Goal: Information Seeking & Learning: Learn about a topic

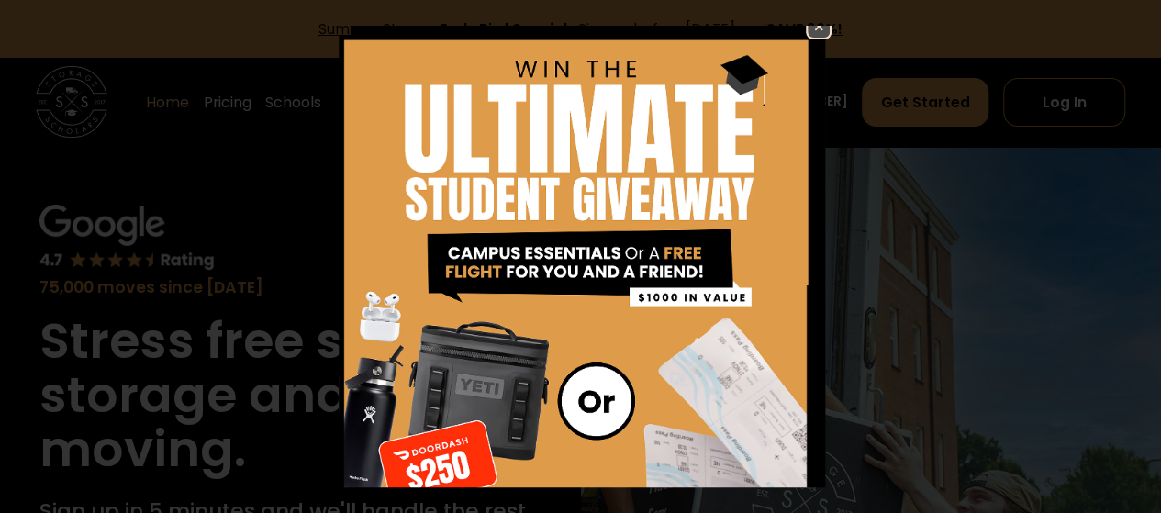
scroll to position [13, 0]
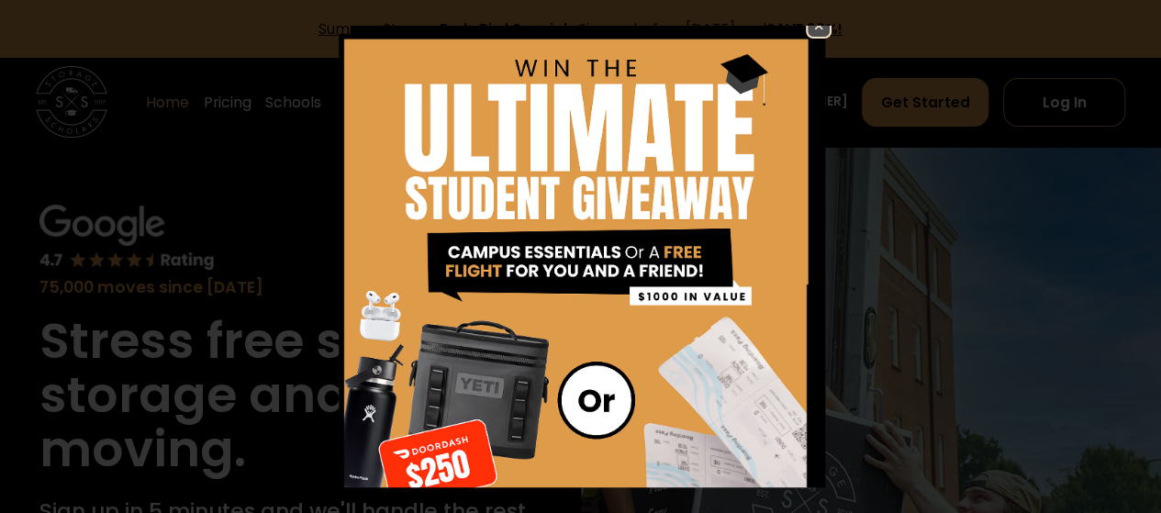
click at [808, 30] on img at bounding box center [819, 26] width 22 height 22
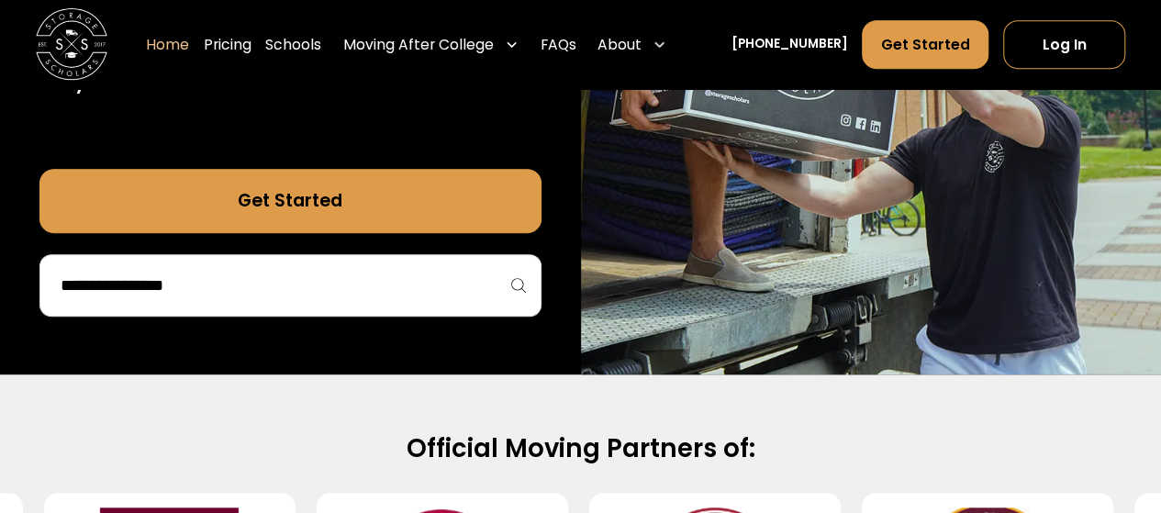
scroll to position [466, 0]
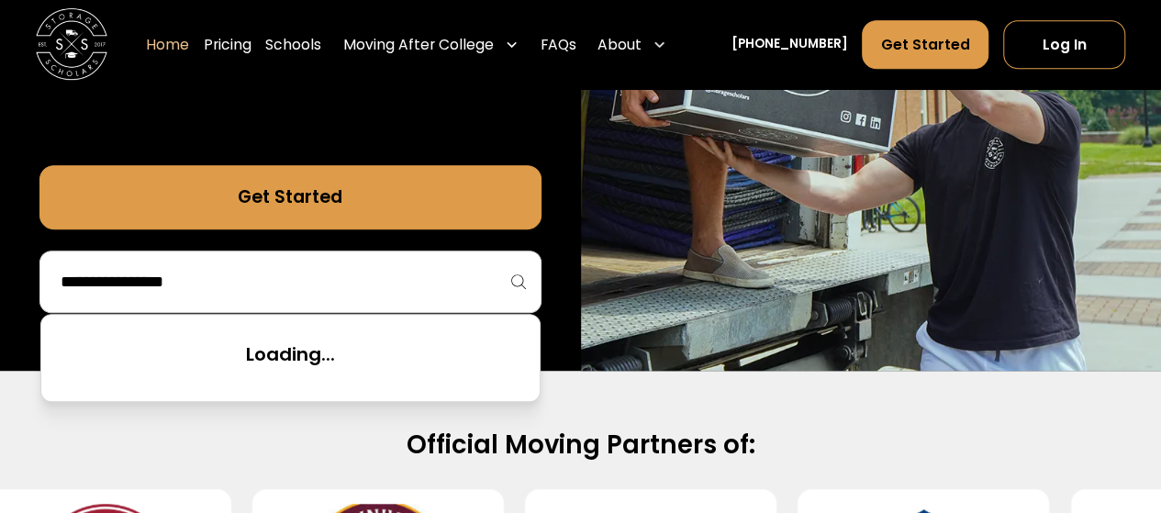
click at [302, 279] on input "search" at bounding box center [290, 281] width 463 height 31
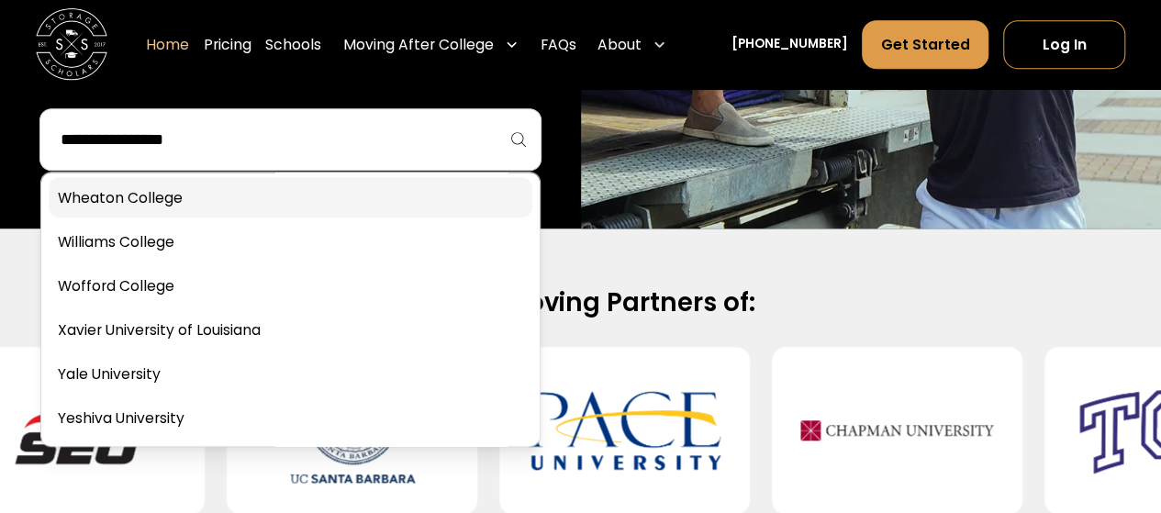
scroll to position [608, 0]
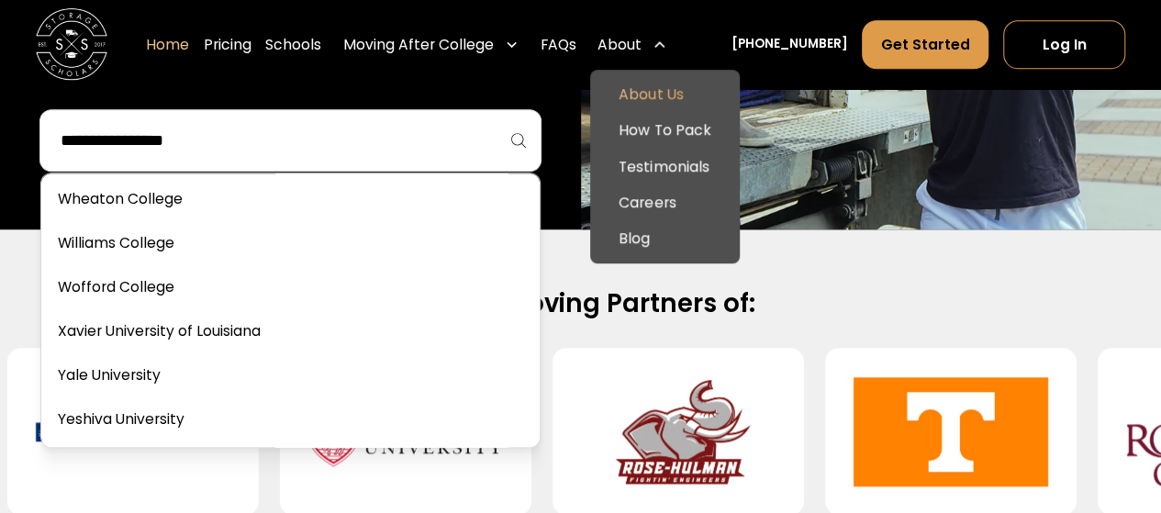
click at [695, 89] on link "About Us" at bounding box center [664, 95] width 135 height 36
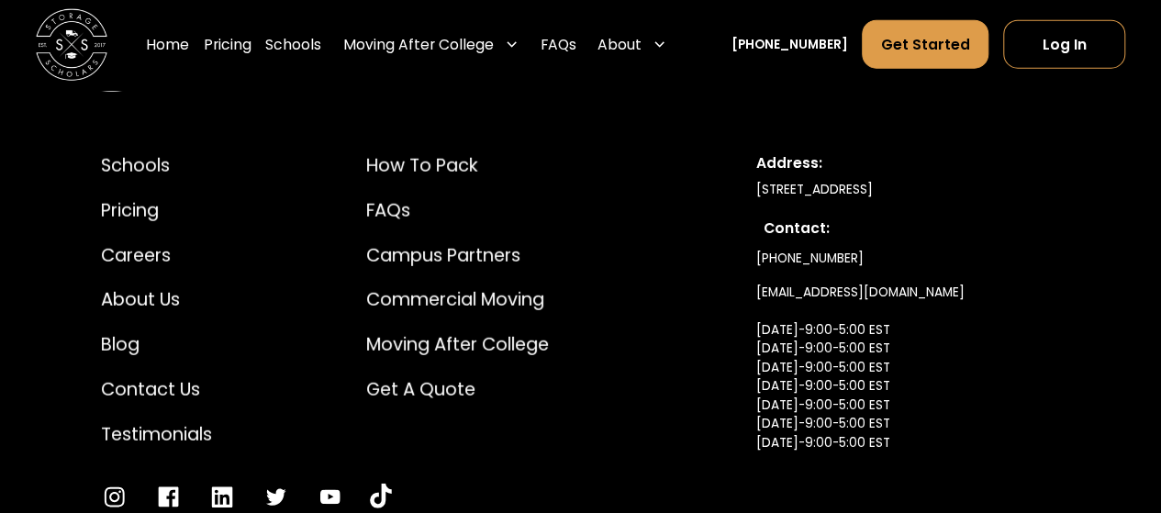
scroll to position [9345, 0]
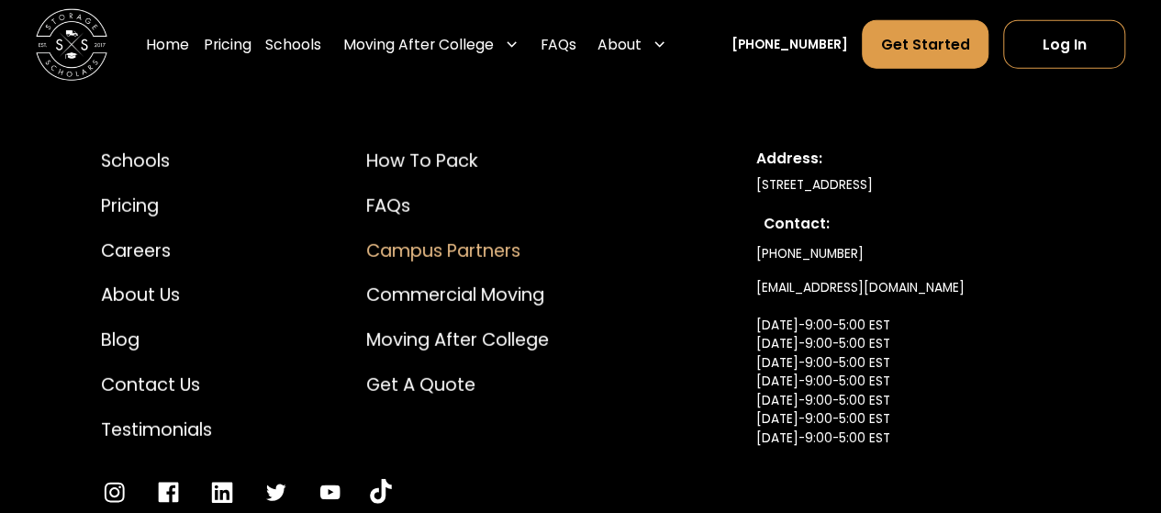
click at [507, 238] on div "Campus Partners" at bounding box center [457, 251] width 183 height 27
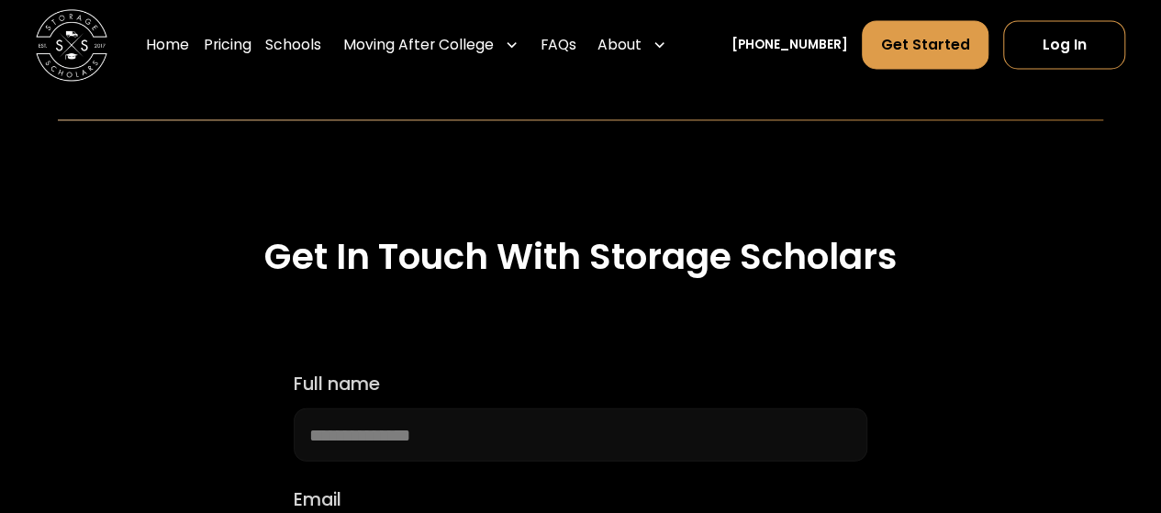
scroll to position [1423, 0]
